Goal: Book appointment/travel/reservation

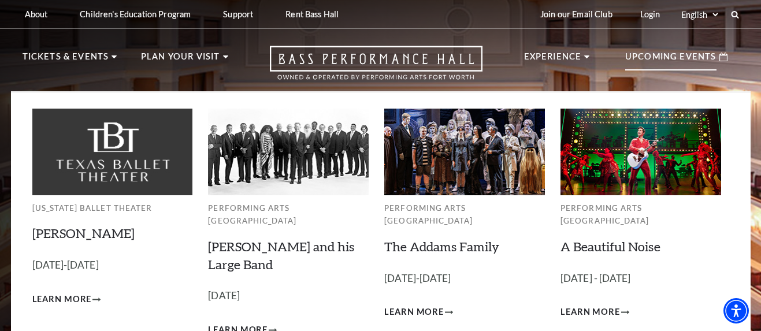
click at [671, 61] on p "Upcoming Events" at bounding box center [670, 60] width 91 height 21
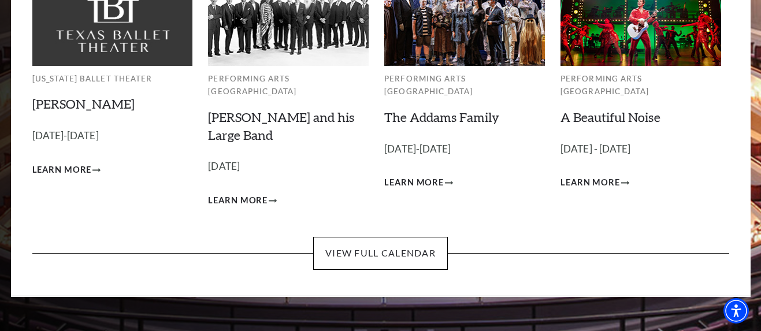
scroll to position [139, 0]
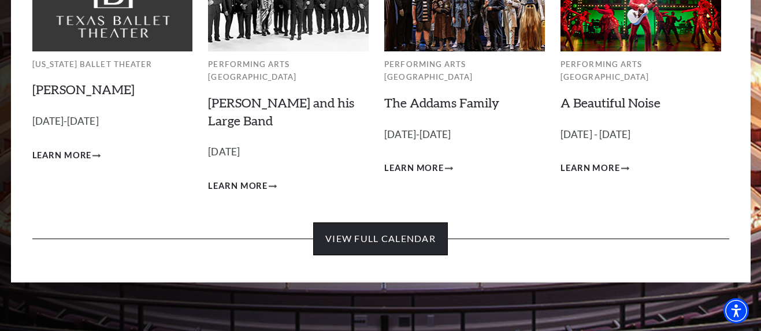
click at [377, 222] on link "View Full Calendar" at bounding box center [380, 238] width 135 height 32
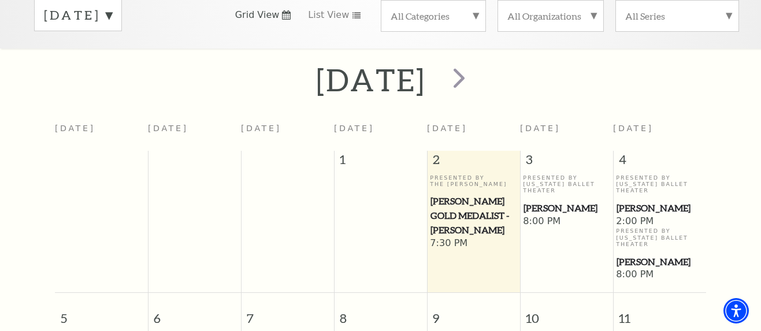
scroll to position [172, 0]
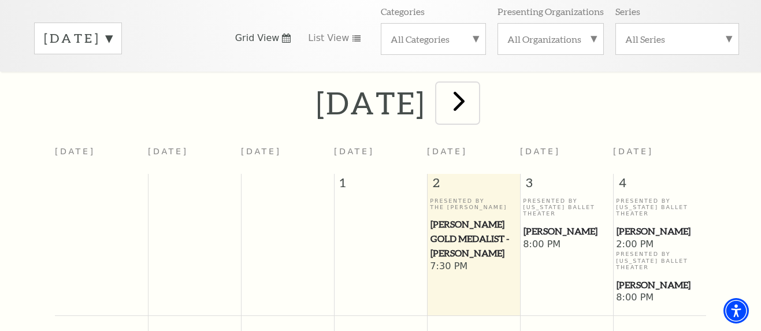
click at [475, 84] on span "next" at bounding box center [458, 100] width 33 height 33
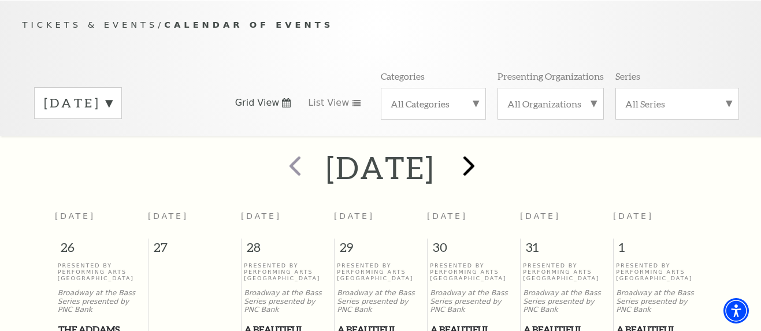
scroll to position [93, 0]
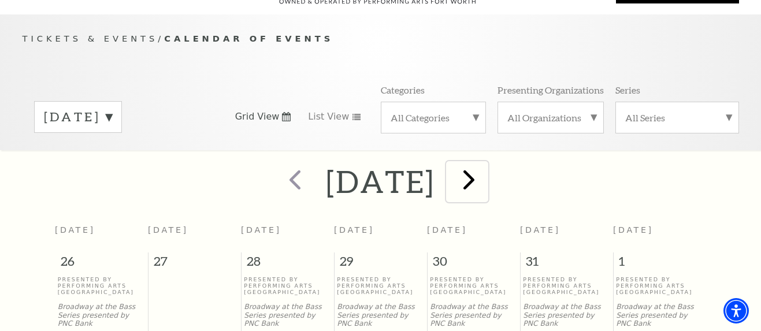
click at [485, 164] on span "next" at bounding box center [468, 179] width 33 height 33
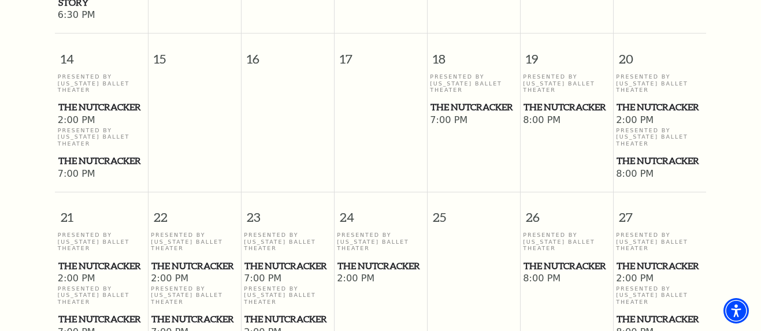
scroll to position [832, 0]
